Goal: Transaction & Acquisition: Book appointment/travel/reservation

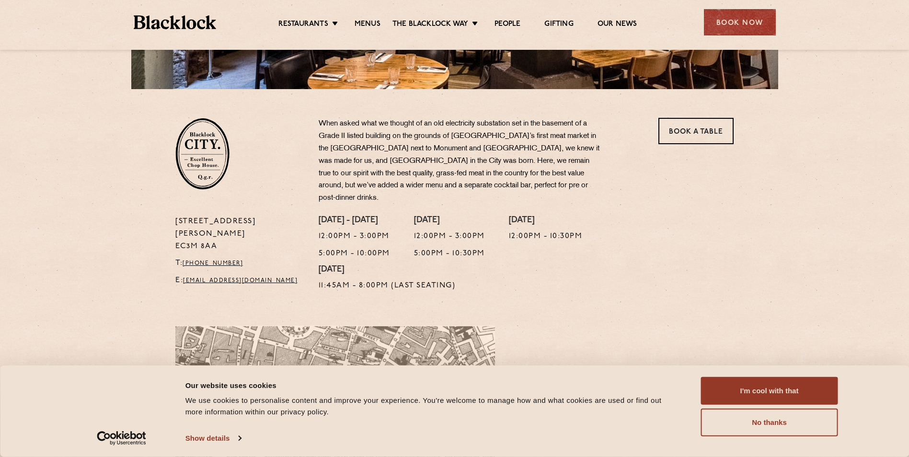
scroll to position [258, 0]
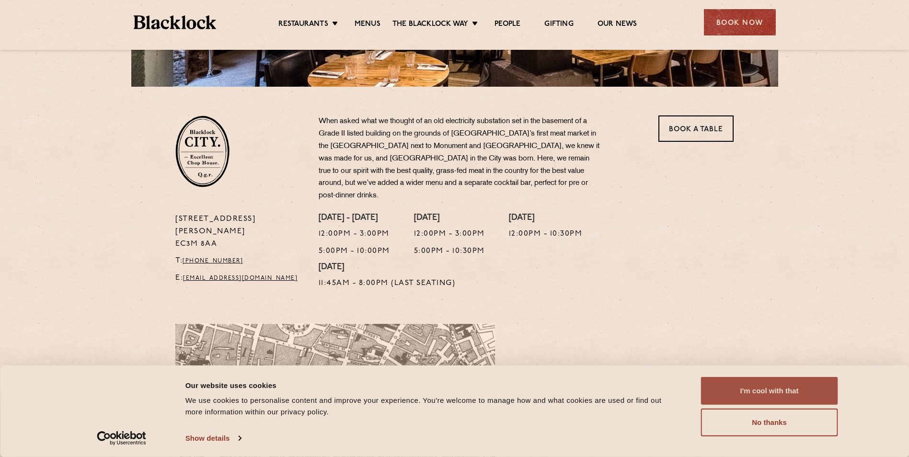
click at [736, 397] on button "I'm cool with that" at bounding box center [769, 391] width 137 height 28
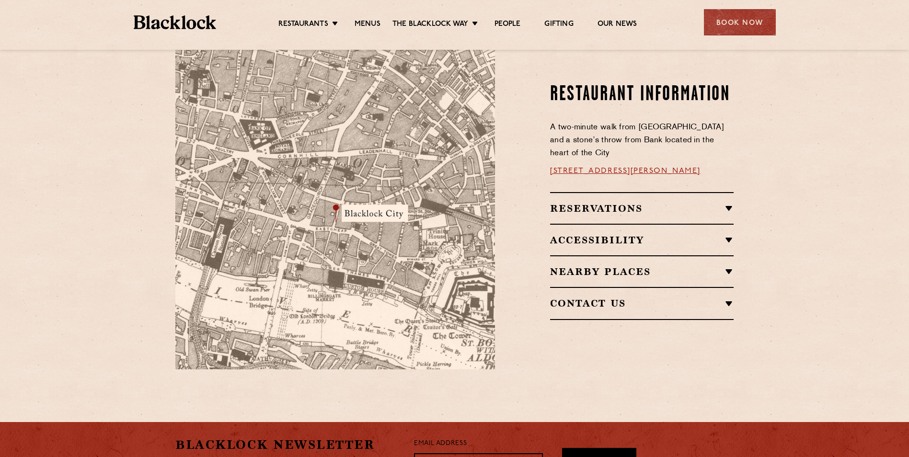
scroll to position [441, 0]
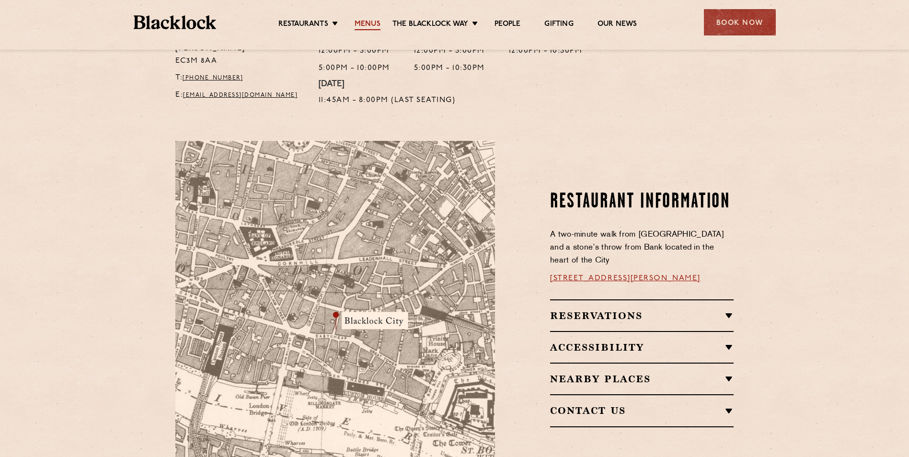
click at [364, 26] on link "Menus" at bounding box center [367, 25] width 26 height 11
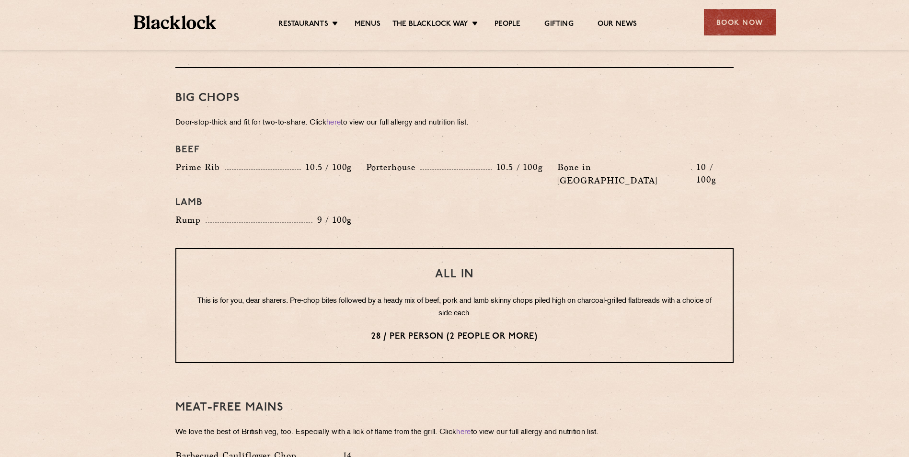
scroll to position [1073, 0]
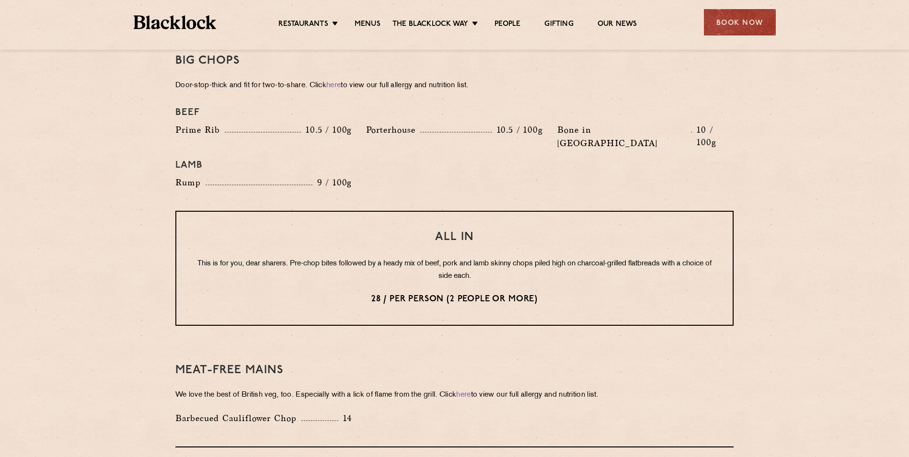
drag, startPoint x: 294, startPoint y: 239, endPoint x: 301, endPoint y: 239, distance: 6.7
click at [301, 258] on p "This is for you, dear sharers. Pre-chop bites followed by a heady mix of beef, …" at bounding box center [454, 270] width 518 height 25
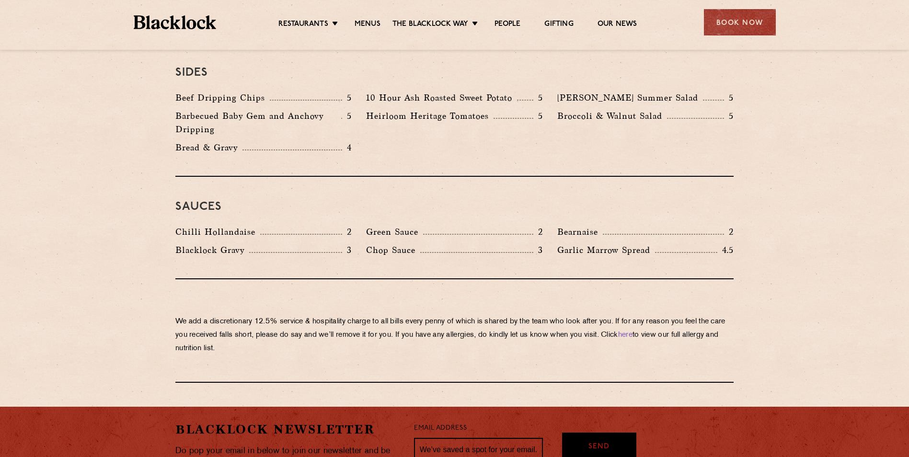
scroll to position [1492, 0]
